Goal: Information Seeking & Learning: Learn about a topic

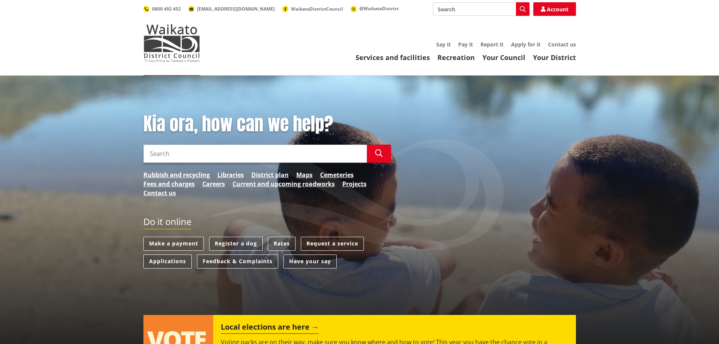
click at [242, 154] on input "Search" at bounding box center [254, 153] width 223 height 18
click at [379, 151] on icon "button" at bounding box center [379, 153] width 8 height 8
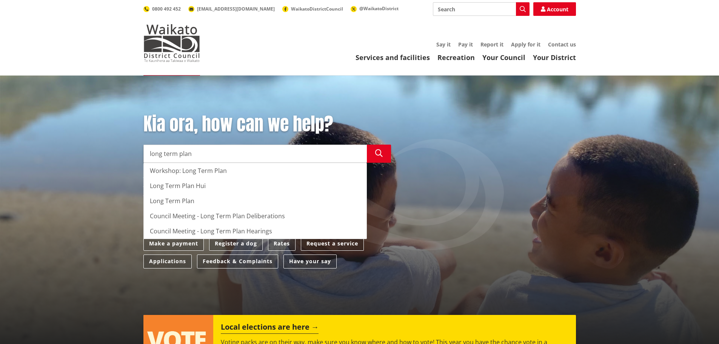
click at [172, 203] on div "Long Term Plan" at bounding box center [255, 200] width 223 height 15
click at [178, 199] on div "Long Term Plan" at bounding box center [255, 200] width 223 height 15
click at [379, 152] on icon "button" at bounding box center [379, 153] width 8 height 8
click at [185, 197] on div "Long Term Plan" at bounding box center [255, 200] width 223 height 15
click at [195, 201] on div "Long Term Plan" at bounding box center [255, 200] width 223 height 15
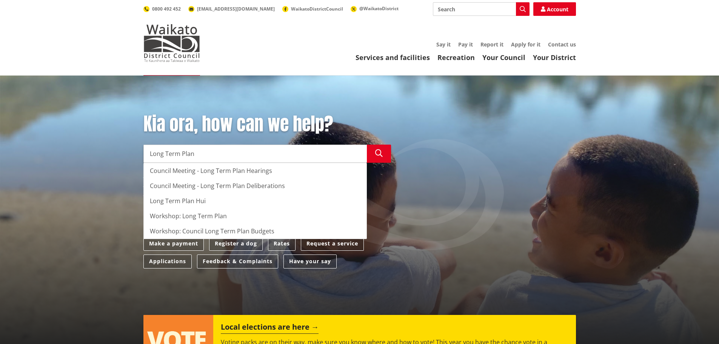
drag, startPoint x: 277, startPoint y: 157, endPoint x: 287, endPoint y: 156, distance: 10.3
click at [277, 157] on input "Long Term Plan" at bounding box center [254, 153] width 223 height 18
click at [381, 154] on icon "button" at bounding box center [379, 153] width 8 height 8
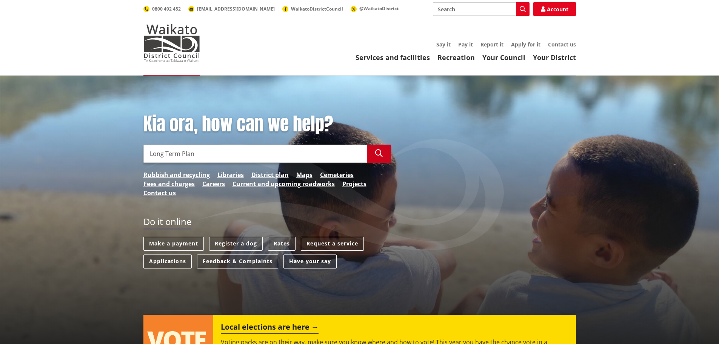
click at [380, 153] on icon "button" at bounding box center [379, 153] width 8 height 8
click at [204, 157] on input "Long Term Plan" at bounding box center [254, 153] width 223 height 18
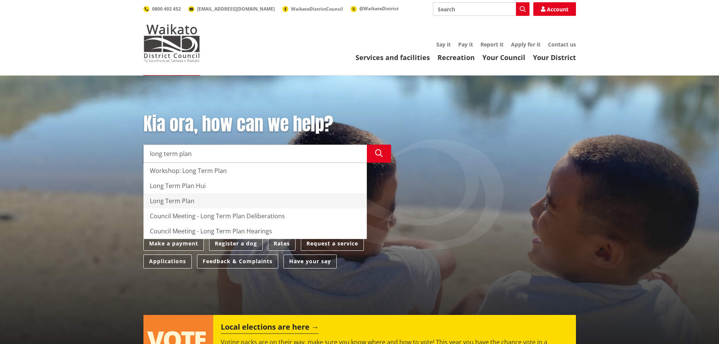
click at [180, 199] on div "Long Term Plan" at bounding box center [255, 200] width 223 height 15
type input "Long Term Plan"
click at [379, 154] on icon "button" at bounding box center [379, 153] width 8 height 8
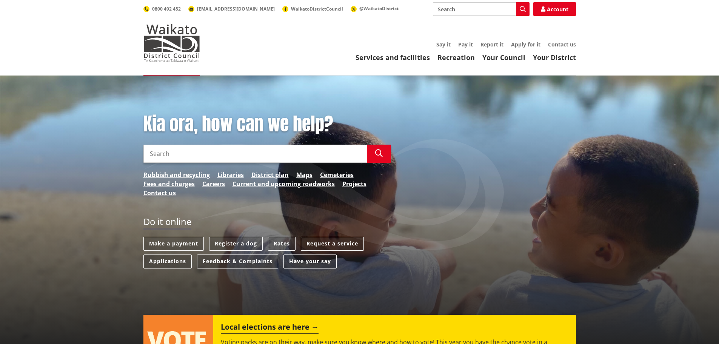
click at [256, 151] on input "Search" at bounding box center [254, 153] width 223 height 18
click at [378, 158] on button "Search" at bounding box center [379, 153] width 24 height 18
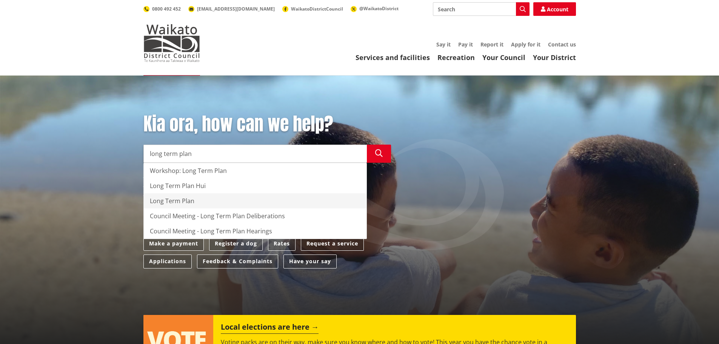
click at [187, 202] on div "Long Term Plan" at bounding box center [255, 200] width 223 height 15
type input "Long Term Plan"
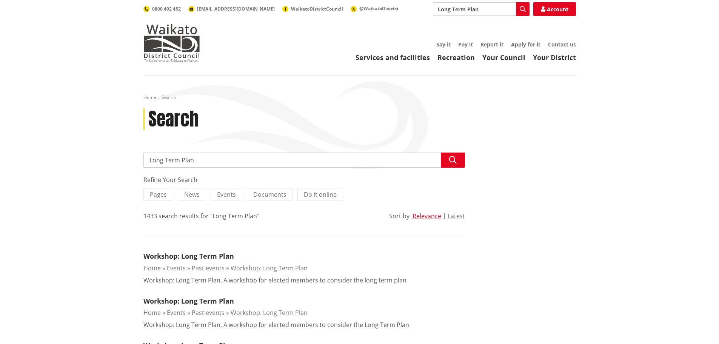
click at [207, 161] on input "Long Term Plan" at bounding box center [303, 159] width 321 height 15
type input "Long Term Plan consultation"
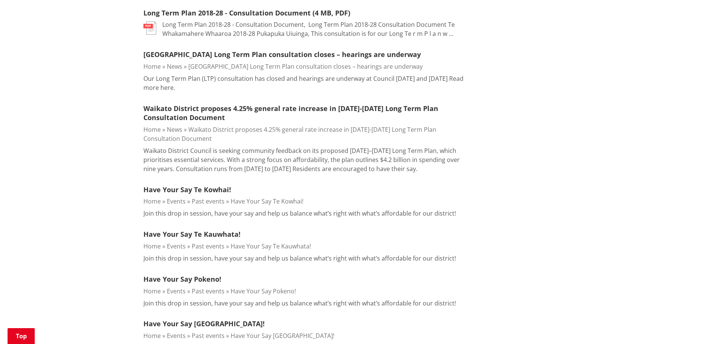
scroll to position [302, 0]
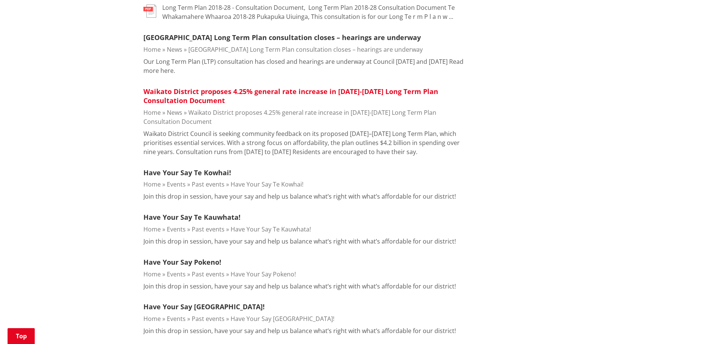
click at [363, 91] on link "Waikato District proposes 4.25% general rate increase in [DATE]-[DATE] Long Ter…" at bounding box center [290, 96] width 295 height 18
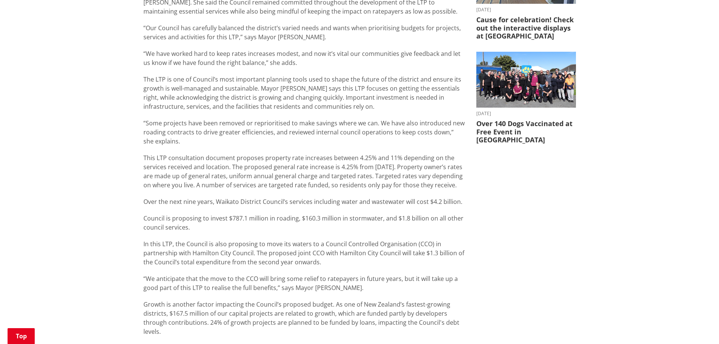
scroll to position [302, 0]
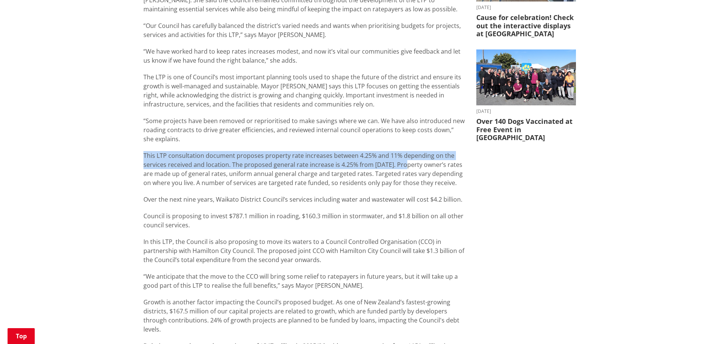
drag, startPoint x: 143, startPoint y: 154, endPoint x: 401, endPoint y: 162, distance: 257.7
click at [401, 162] on p "This LTP consultation document proposes property rate increases between 4.25% a…" at bounding box center [303, 169] width 321 height 36
copy p "This LTP consultation document proposes property rate increases between 4.25% a…"
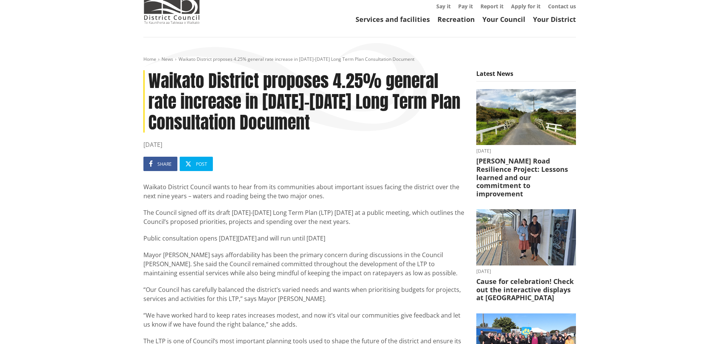
scroll to position [38, 0]
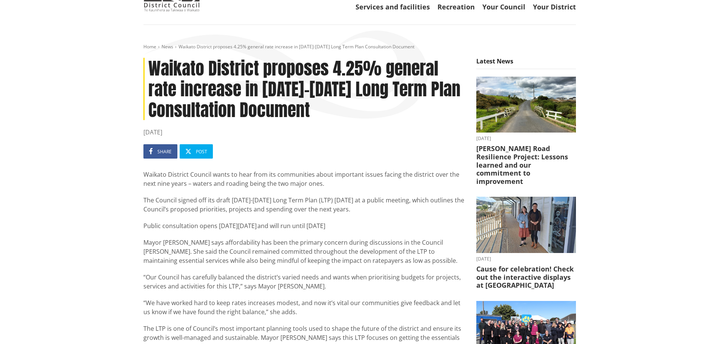
scroll to position [0, 0]
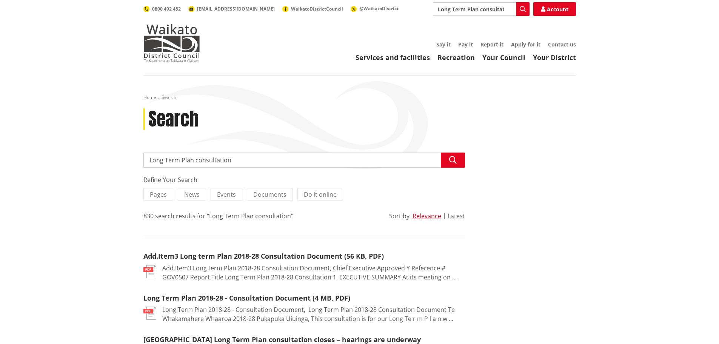
drag, startPoint x: 195, startPoint y: 160, endPoint x: 200, endPoint y: 160, distance: 4.6
click at [195, 160] on input "Long Term Plan consultation" at bounding box center [303, 159] width 321 height 15
type input "Long Term Plan 2025 consultation"
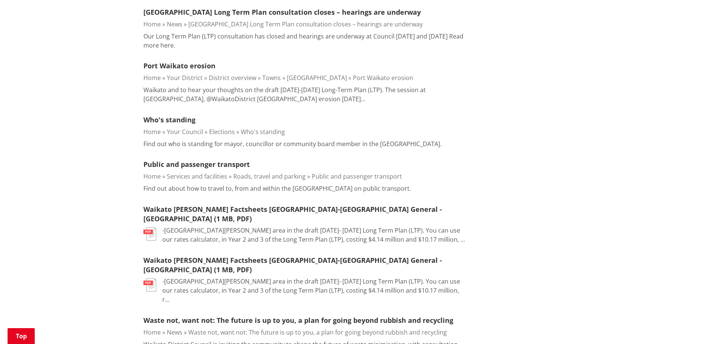
scroll to position [641, 0]
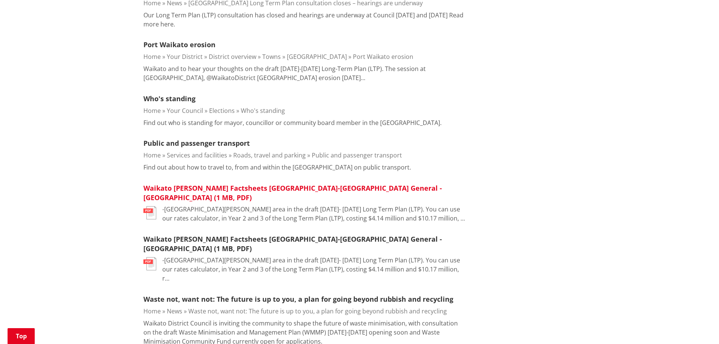
click at [349, 183] on link "Waikato [PERSON_NAME] Factsheets [GEOGRAPHIC_DATA]-[GEOGRAPHIC_DATA] General - …" at bounding box center [292, 192] width 298 height 18
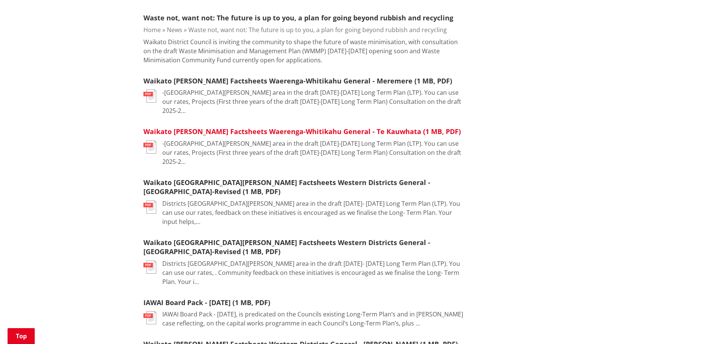
scroll to position [943, 0]
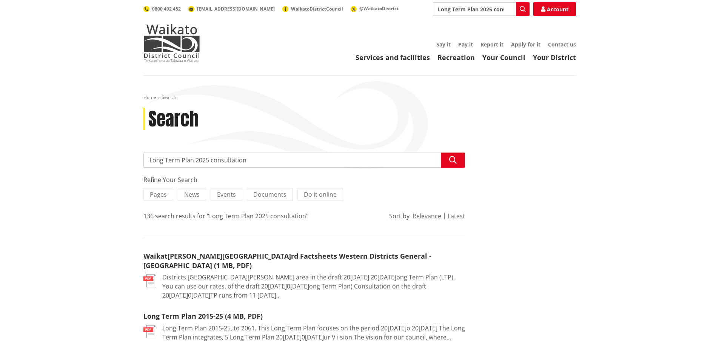
click at [209, 160] on input "Long Term Plan 2025 consultation" at bounding box center [303, 159] width 321 height 15
type input "Long Term Plan 2025-34 consultation"
